Goal: Check status: Check status

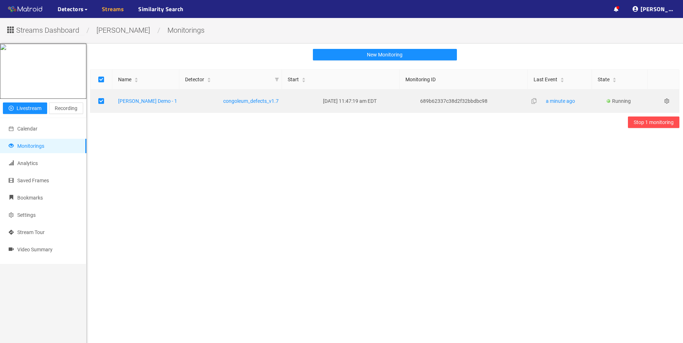
click at [118, 7] on link "Streams" at bounding box center [113, 9] width 22 height 9
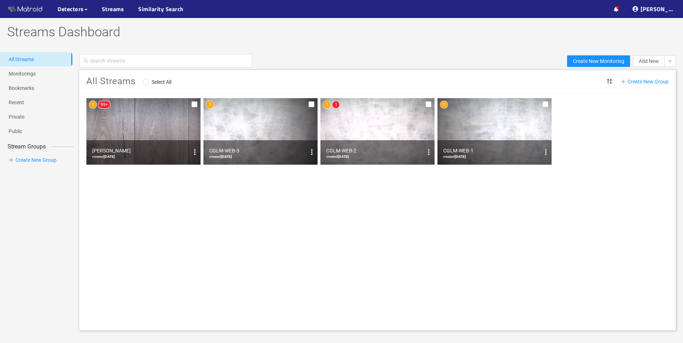
click at [378, 137] on img at bounding box center [377, 131] width 114 height 67
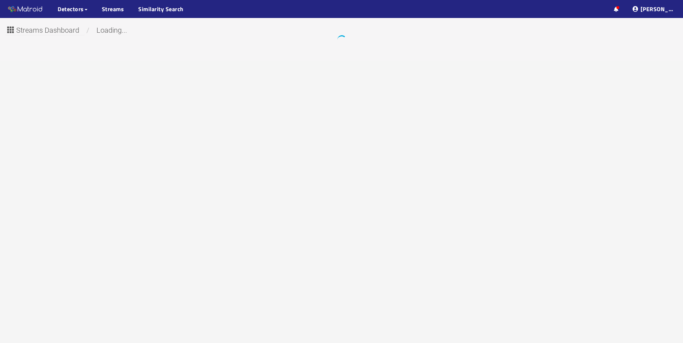
click at [378, 137] on div "Streams Dashboard / loading..." at bounding box center [341, 189] width 683 height 343
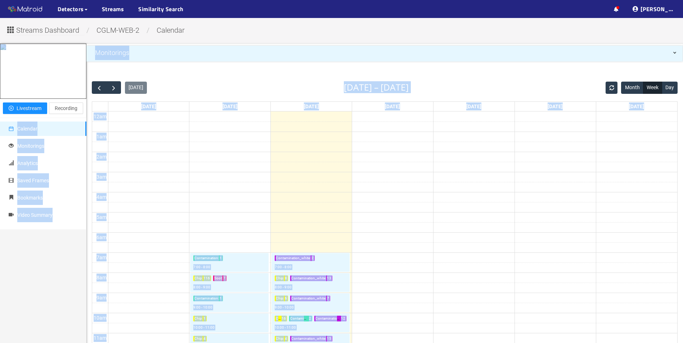
click at [256, 37] on div "Streams Dashboard / CGLM-WEB-2 / calendar Play livestream Livestream Recording …" at bounding box center [341, 322] width 683 height 609
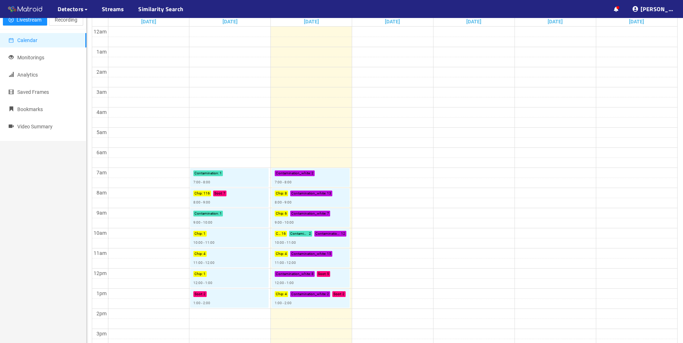
scroll to position [144, 0]
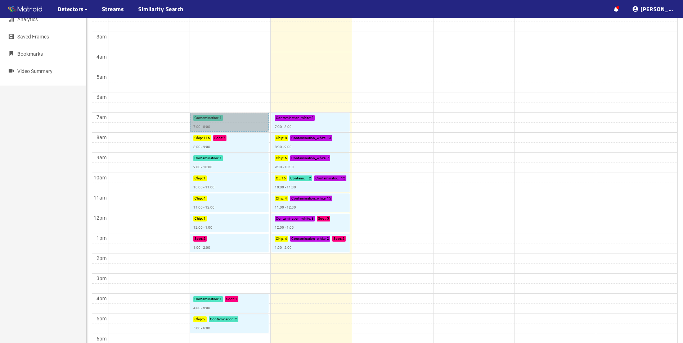
click at [228, 123] on link "Contamination : 1 7:00 - 8:00" at bounding box center [229, 122] width 78 height 19
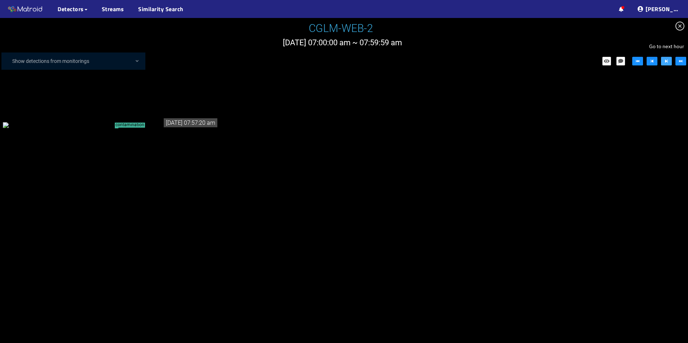
click at [667, 63] on icon "step-forward" at bounding box center [666, 61] width 5 height 5
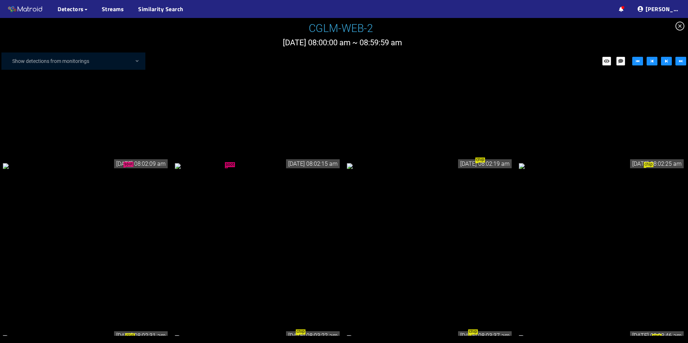
click at [128, 170] on div "soot" at bounding box center [86, 166] width 166 height 8
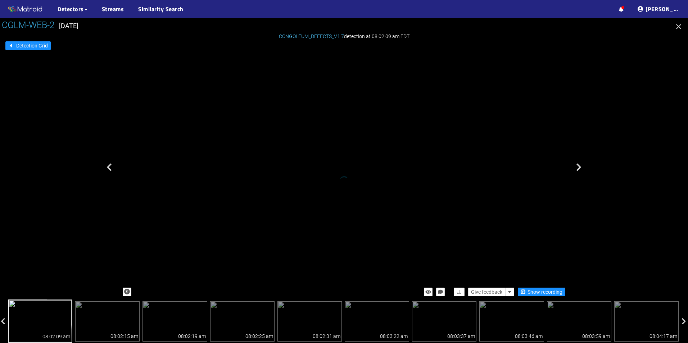
click at [128, 200] on div "soot" at bounding box center [344, 162] width 450 height 239
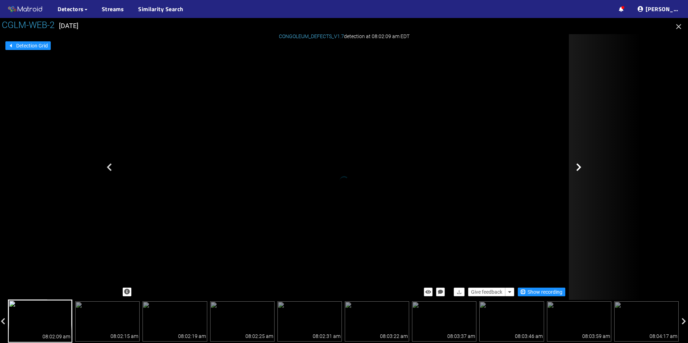
click at [579, 167] on icon at bounding box center [578, 167] width 5 height 9
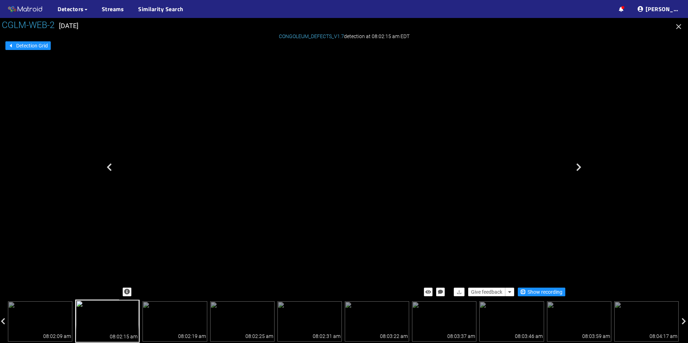
drag, startPoint x: 262, startPoint y: 223, endPoint x: 302, endPoint y: 201, distance: 45.1
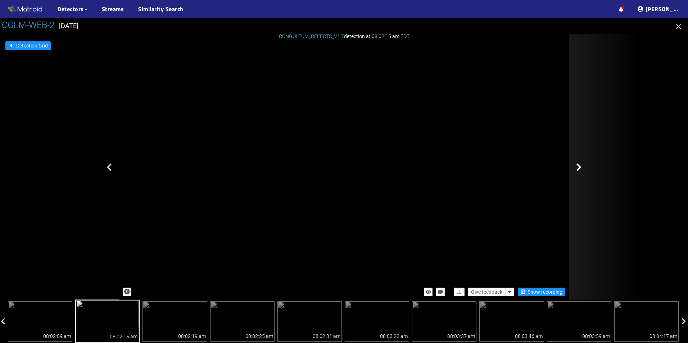
click at [576, 166] on div at bounding box center [605, 167] width 72 height 266
click at [577, 169] on icon at bounding box center [578, 167] width 5 height 9
click at [578, 168] on icon at bounding box center [578, 167] width 5 height 9
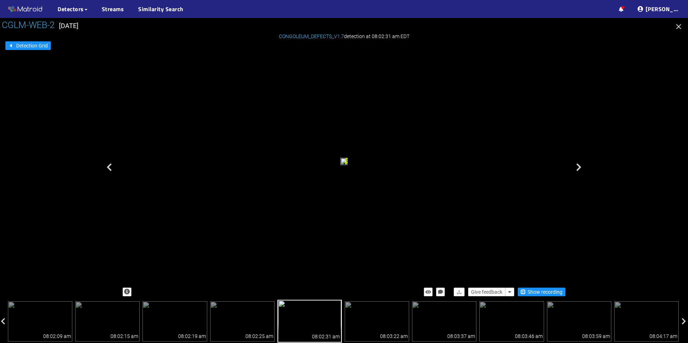
click at [578, 168] on icon at bounding box center [578, 167] width 5 height 9
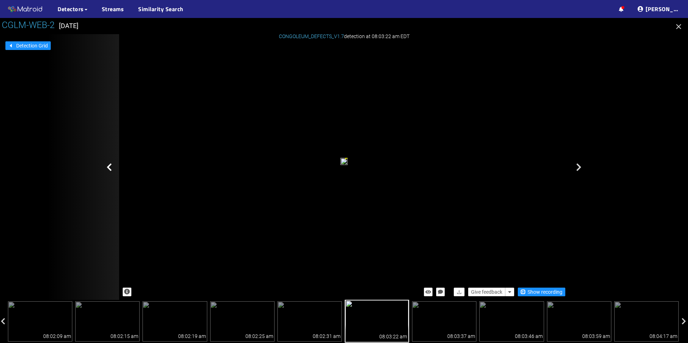
click at [109, 168] on icon at bounding box center [109, 167] width 5 height 9
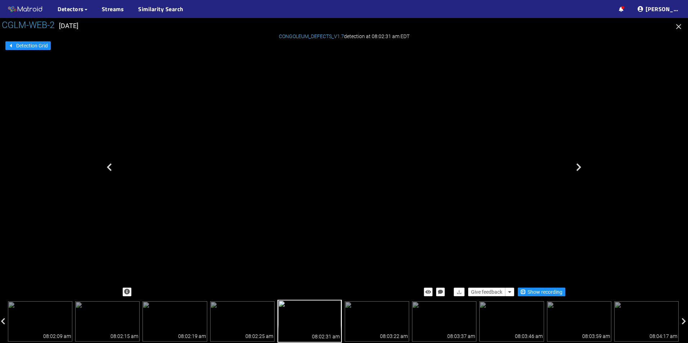
click at [511, 202] on div "chip" at bounding box center [344, 162] width 450 height 239
click at [679, 27] on icon "button" at bounding box center [678, 26] width 9 height 9
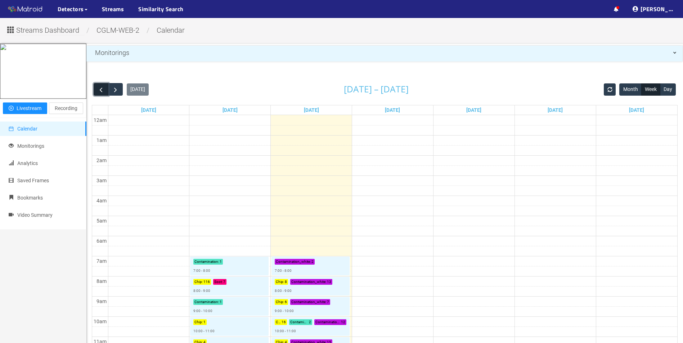
click at [96, 89] on button "button" at bounding box center [101, 89] width 15 height 13
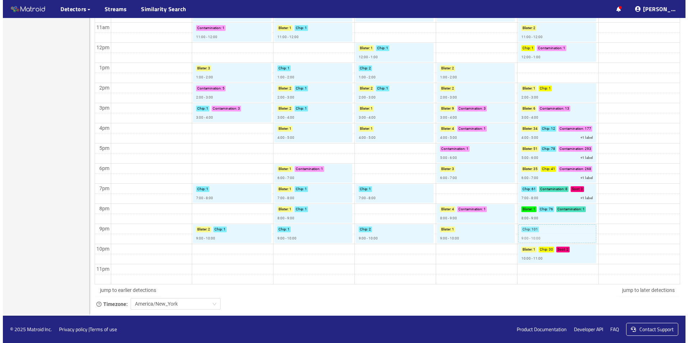
scroll to position [243, 0]
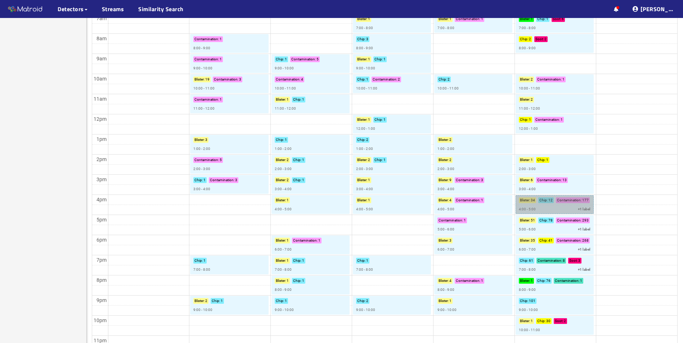
click at [570, 199] on link "Blister : 34 Chip : 12 Contamination : 177 4:00 - 5:00 +1 label" at bounding box center [554, 204] width 78 height 19
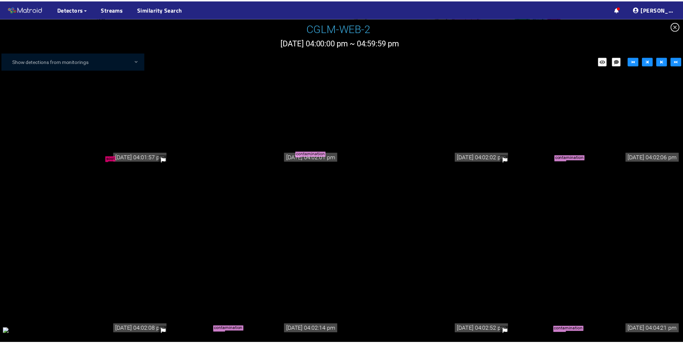
scroll to position [180, 0]
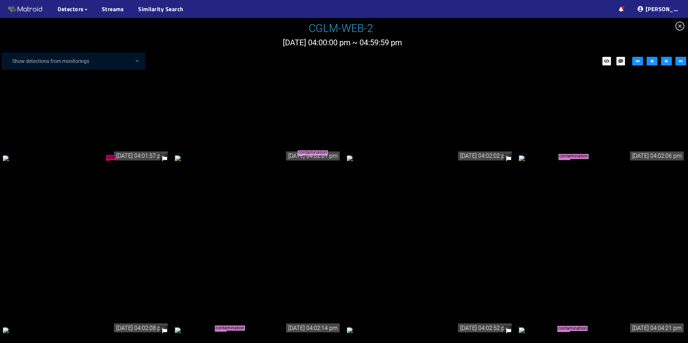
click at [139, 162] on div "soot" at bounding box center [86, 158] width 166 height 8
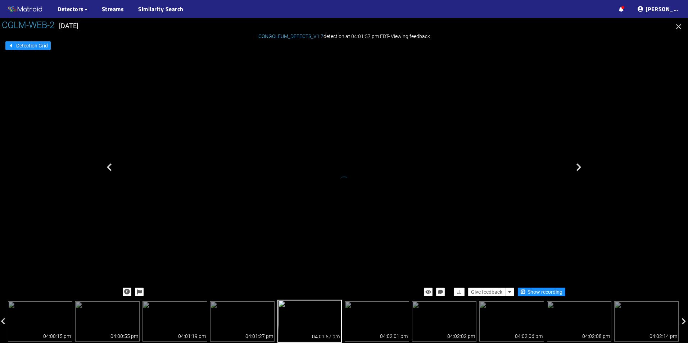
click at [139, 217] on div "soot" at bounding box center [344, 162] width 450 height 239
click at [678, 25] on icon "button" at bounding box center [678, 26] width 9 height 9
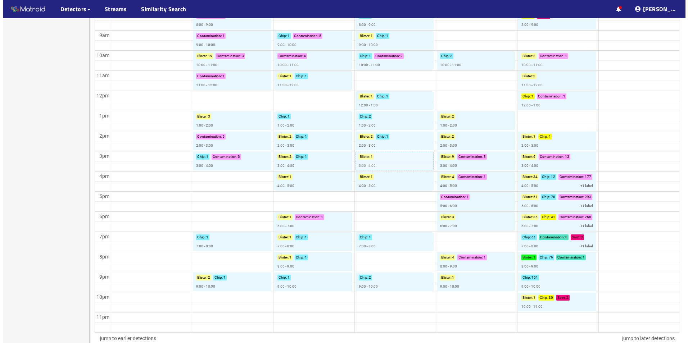
scroll to position [279, 0]
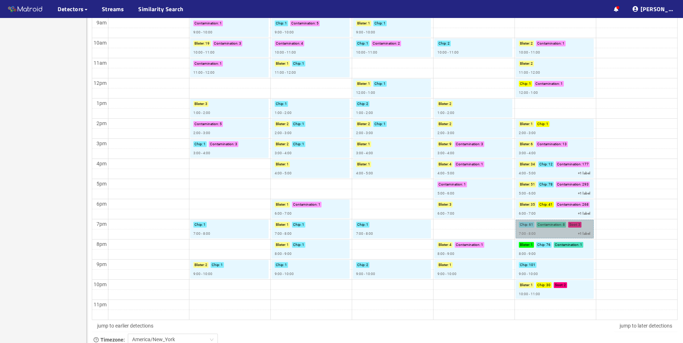
click at [555, 234] on link "Chip : 61 Contamination : 8 Soot : 3 7:00 - 8:00 +1 label" at bounding box center [554, 229] width 78 height 19
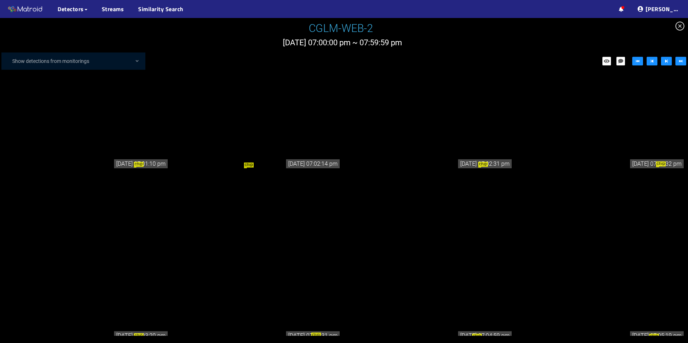
click at [251, 170] on div "chip" at bounding box center [258, 166] width 166 height 8
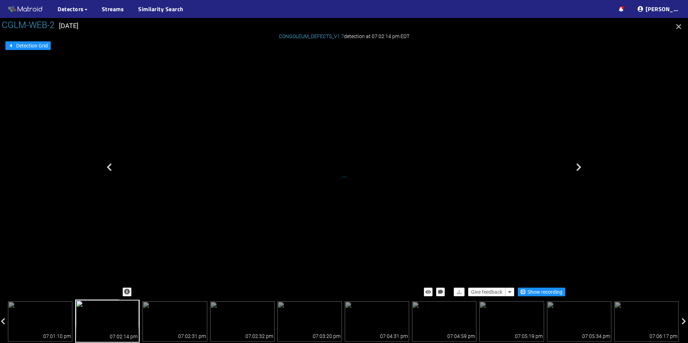
drag, startPoint x: 352, startPoint y: 249, endPoint x: 362, endPoint y: 187, distance: 62.7
click at [678, 26] on icon "button" at bounding box center [678, 26] width 5 height 5
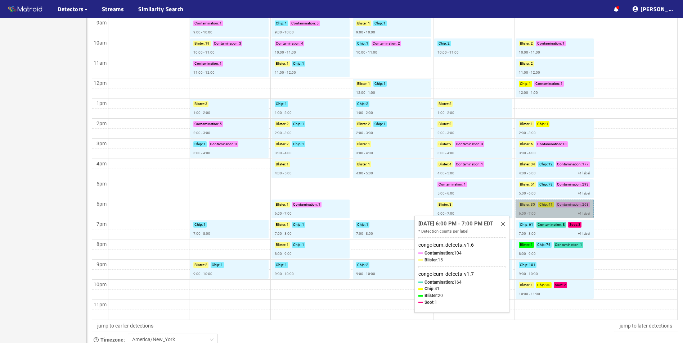
click at [569, 207] on link "Blister : 35 Chip : 41 Contamination : 268 6:00 - 7:00 +1 label" at bounding box center [554, 209] width 78 height 19
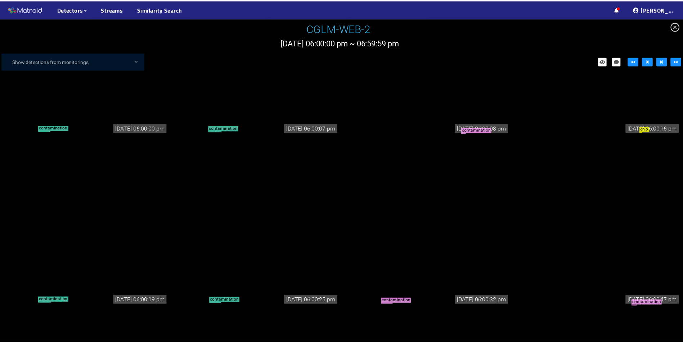
scroll to position [36, 0]
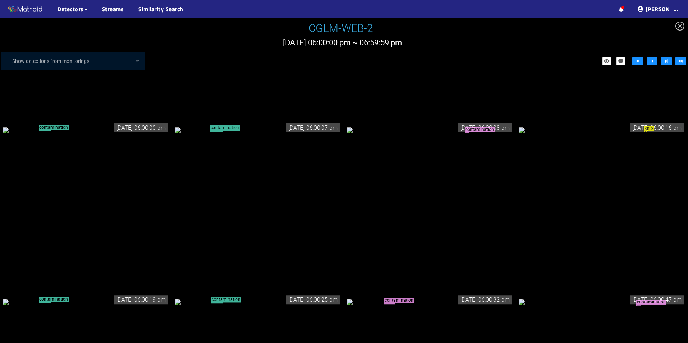
click at [45, 131] on div "contamination" at bounding box center [45, 130] width 13 height 1
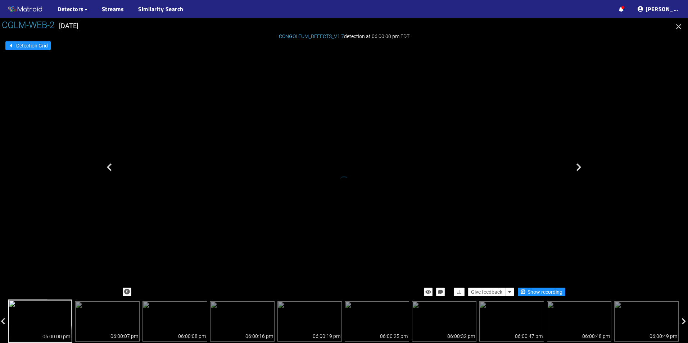
click at [45, 154] on div at bounding box center [344, 180] width 688 height 325
click at [682, 27] on button "button" at bounding box center [679, 28] width 12 height 12
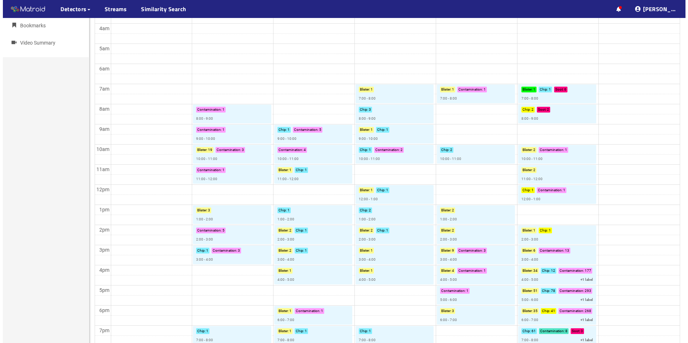
scroll to position [171, 0]
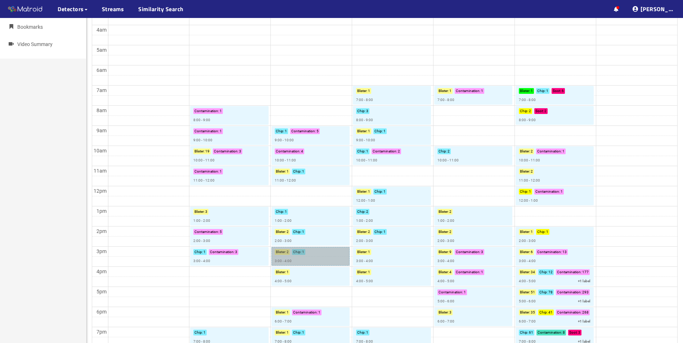
click at [281, 252] on link "Blister : 2 Chip : 1 3:00 - 4:00" at bounding box center [310, 256] width 78 height 19
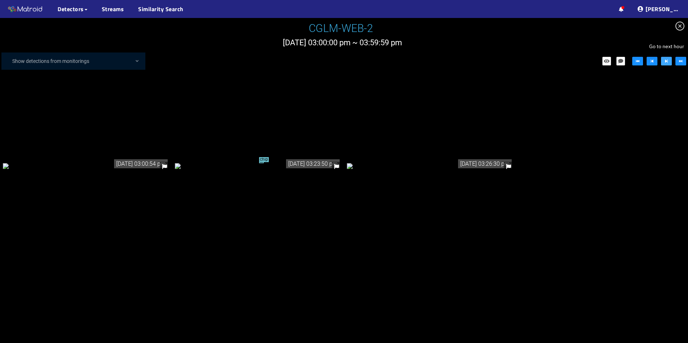
click at [664, 61] on icon "step-forward" at bounding box center [666, 61] width 5 height 5
